Goal: Use online tool/utility: Utilize a website feature to perform a specific function

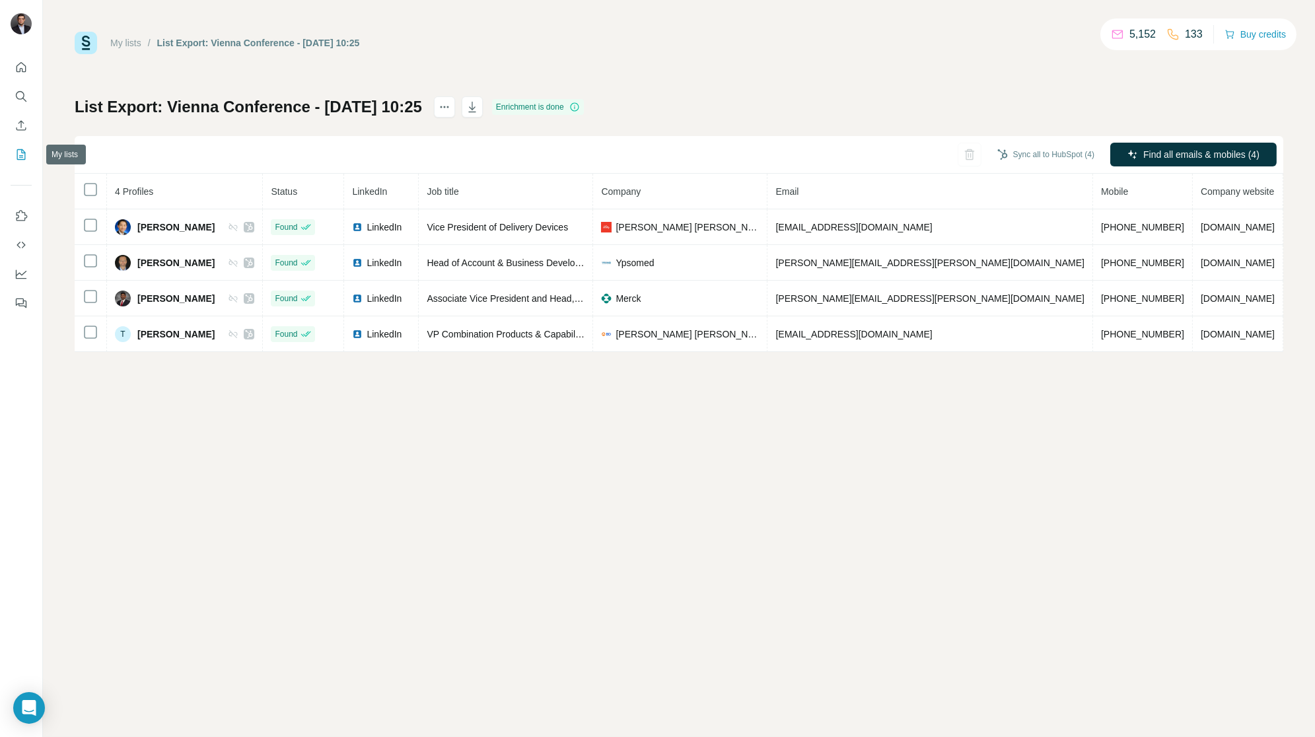
click at [17, 151] on icon "My lists" at bounding box center [21, 154] width 9 height 11
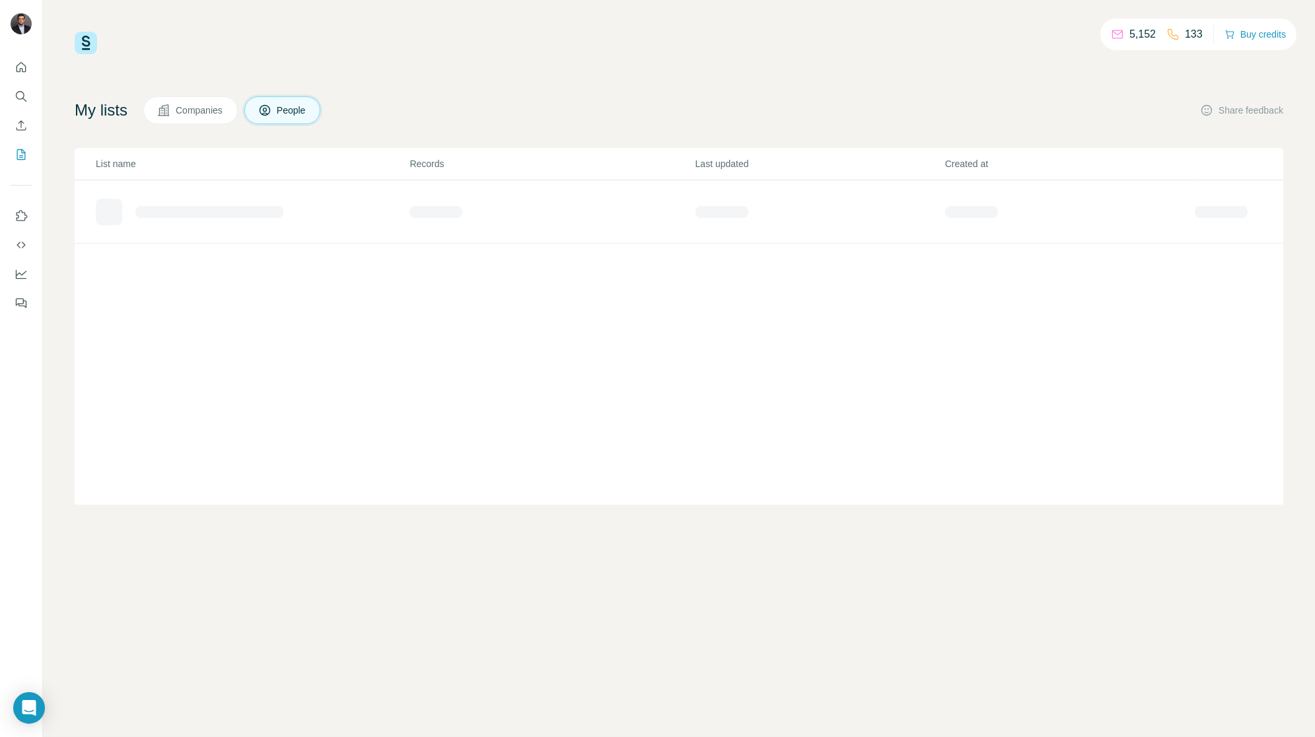
click at [199, 107] on span "Companies" at bounding box center [200, 110] width 48 height 13
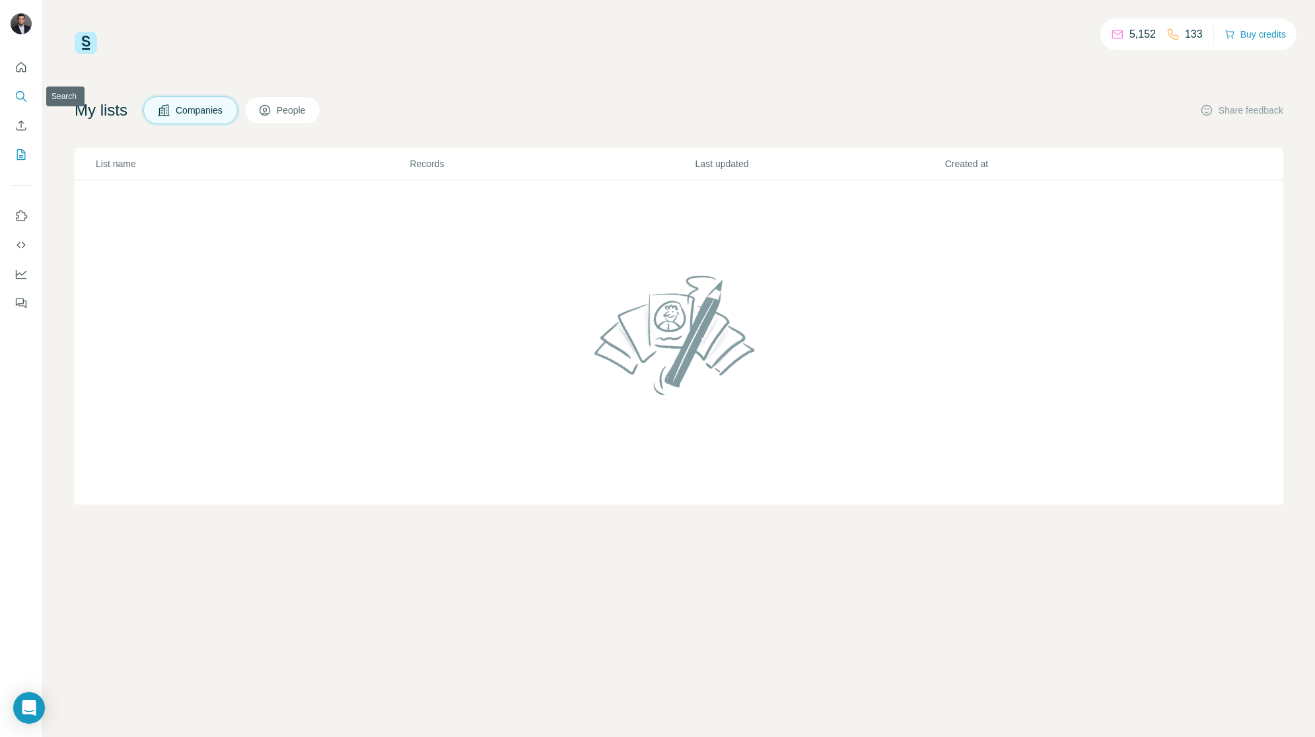
click at [24, 91] on icon "Search" at bounding box center [21, 96] width 13 height 13
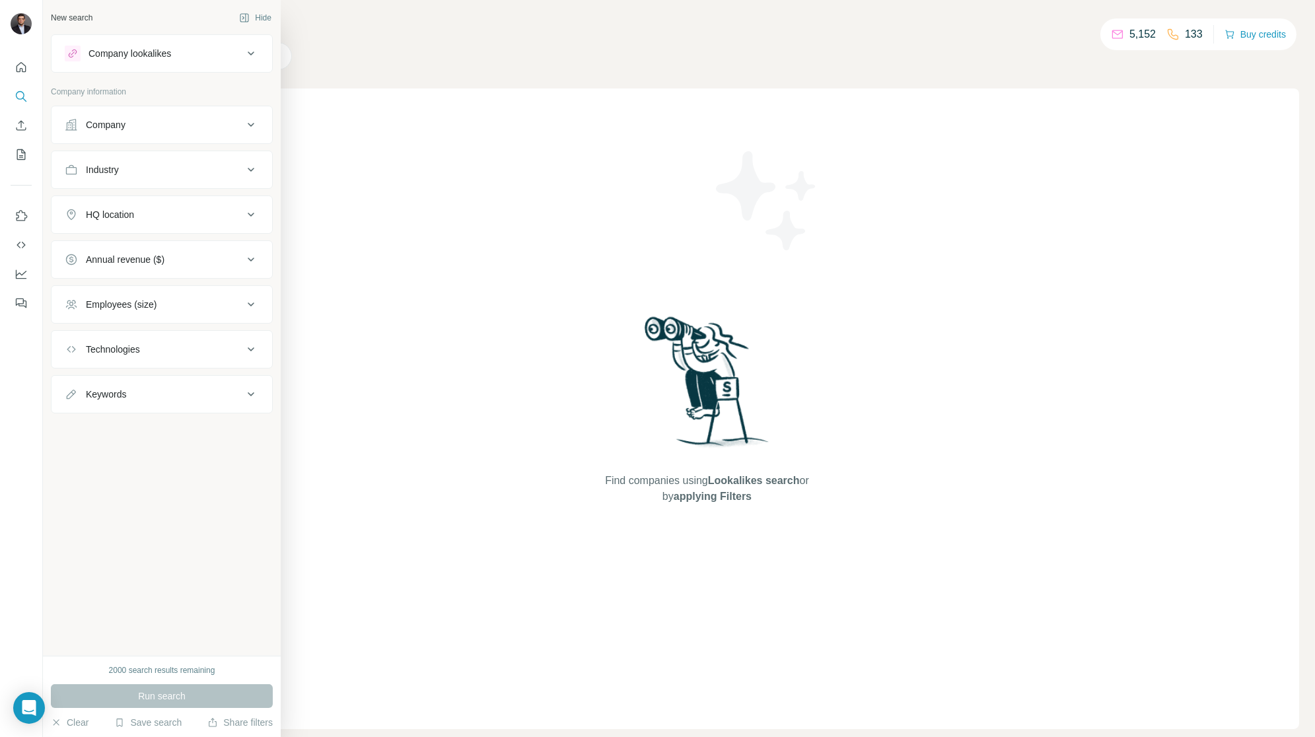
click at [195, 123] on div "Company" at bounding box center [154, 124] width 178 height 13
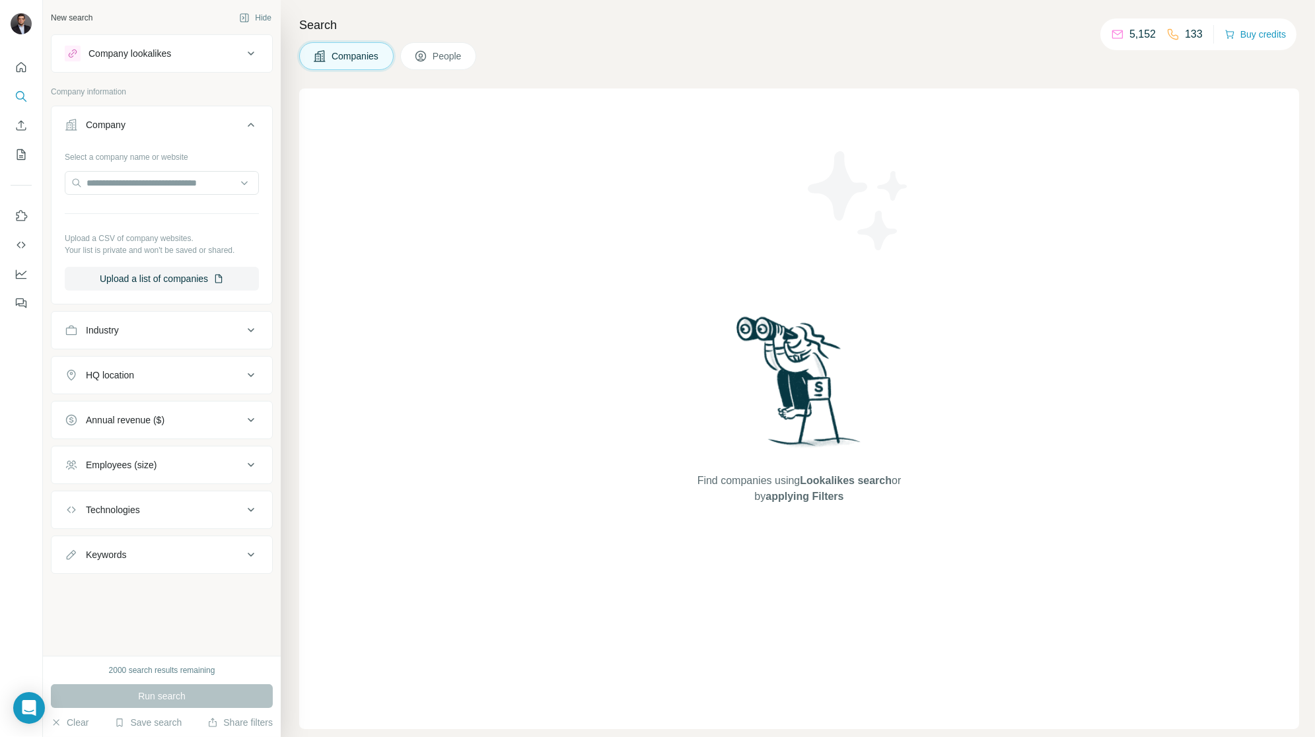
click at [171, 48] on div "Company lookalikes" at bounding box center [129, 53] width 83 height 13
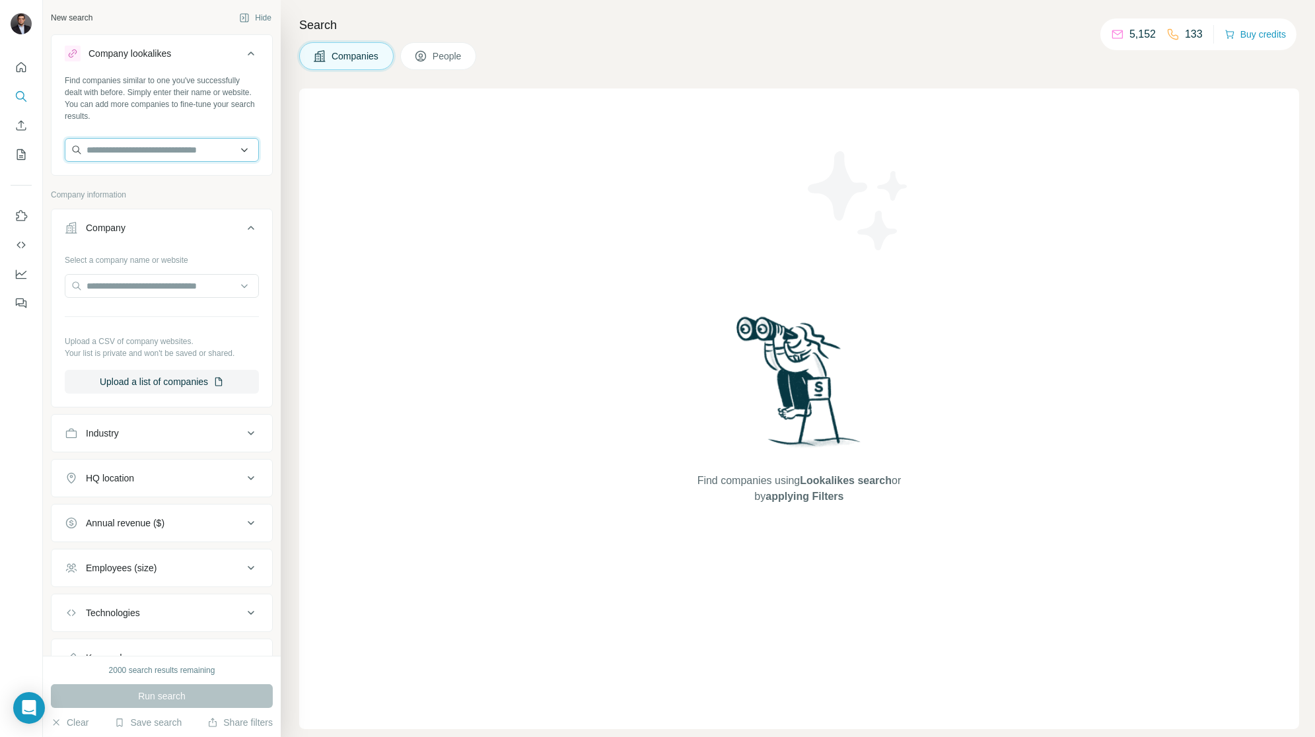
click at [147, 151] on input "text" at bounding box center [162, 150] width 194 height 24
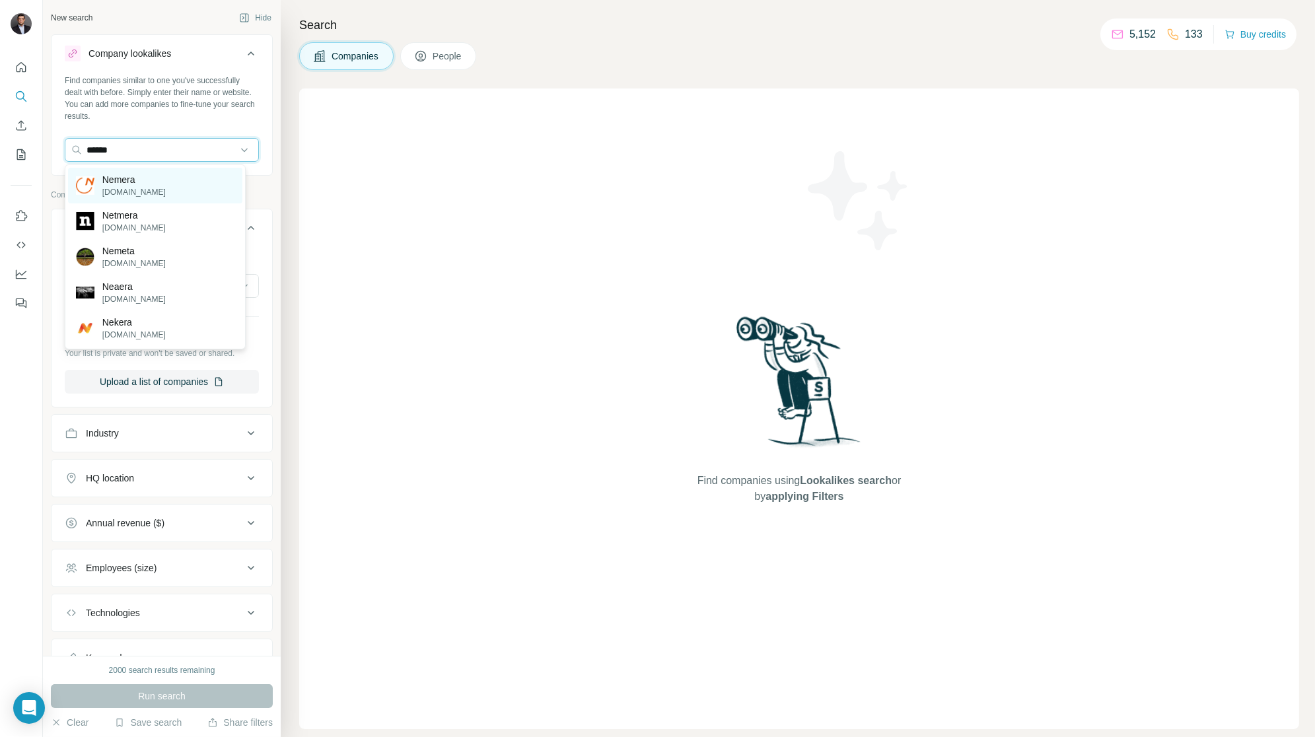
type input "******"
click at [144, 187] on p "[DOMAIN_NAME]" at bounding box center [133, 192] width 63 height 12
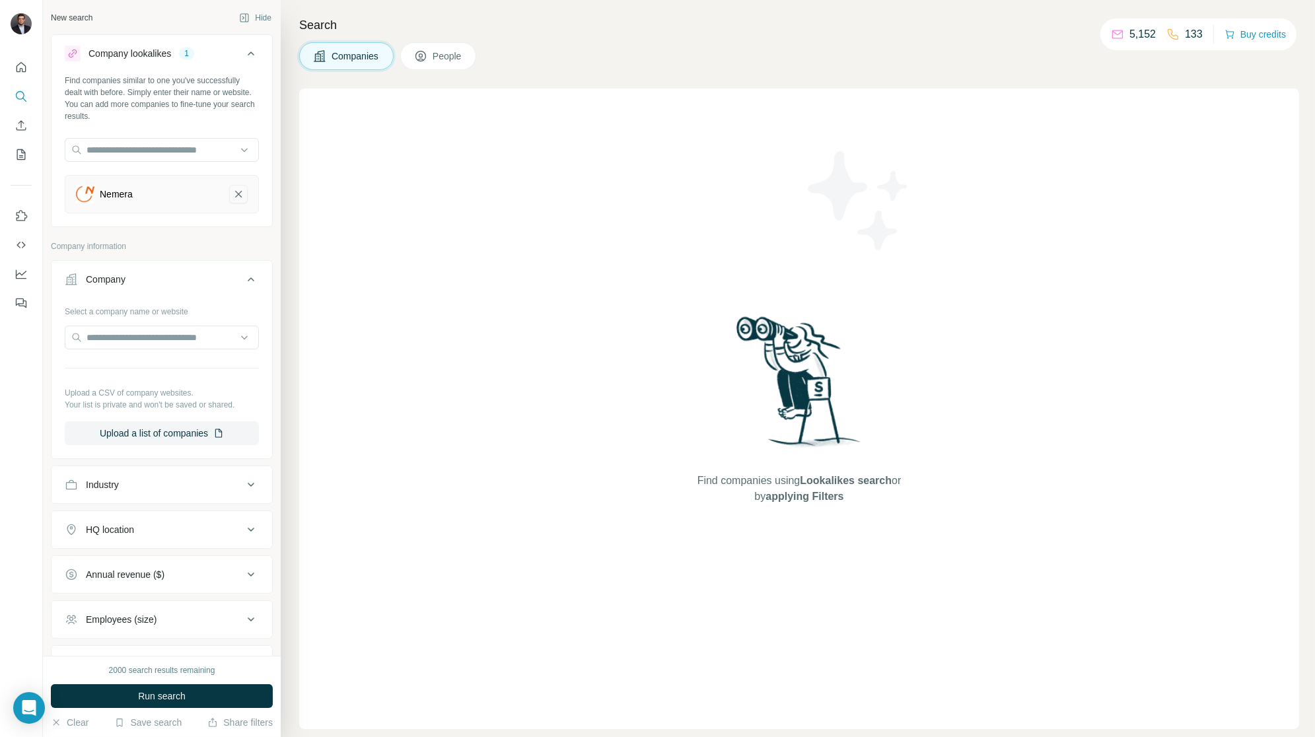
click at [232, 193] on icon "Nemera-remove-button" at bounding box center [238, 194] width 12 height 13
